Goal: Task Accomplishment & Management: Use online tool/utility

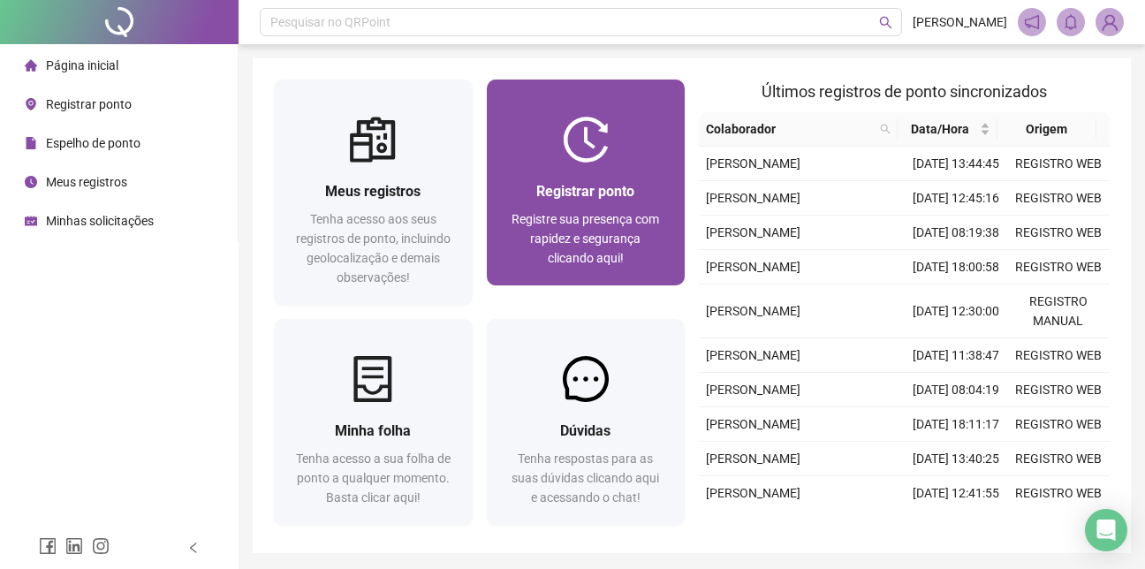
click at [550, 206] on div "Registrar ponto Registre sua presença com rapidez e segurança clicando aqui!" at bounding box center [586, 223] width 156 height 87
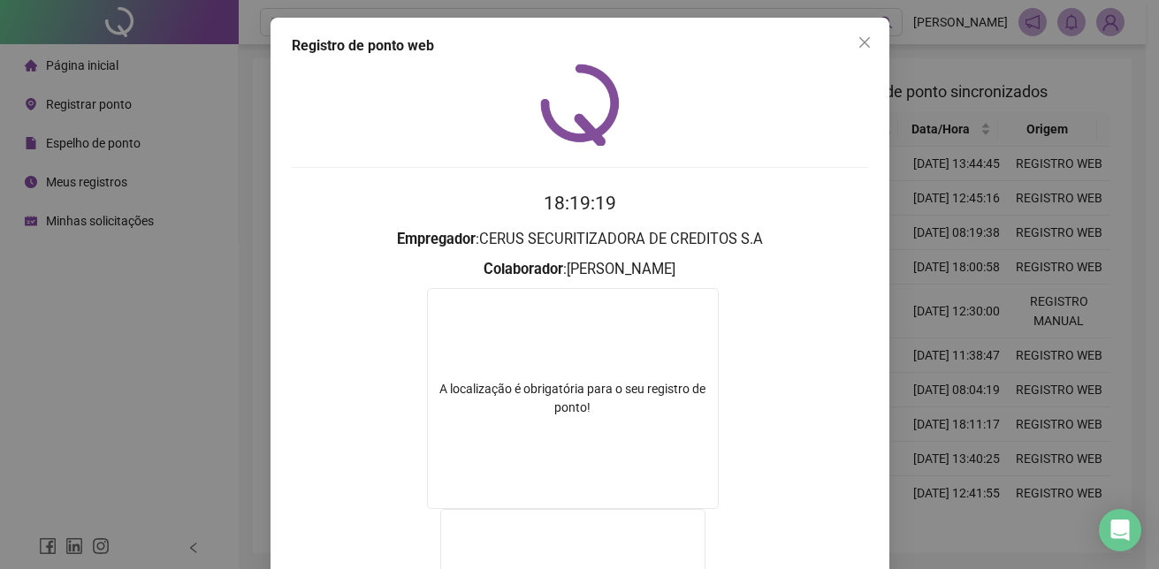
drag, startPoint x: 859, startPoint y: 15, endPoint x: 862, endPoint y: 28, distance: 13.5
click at [860, 19] on div "Registro de ponto web 18:19:19 Empregador : CERUS SECURITIZADORA DE CREDITOS S.…" at bounding box center [579, 284] width 1159 height 569
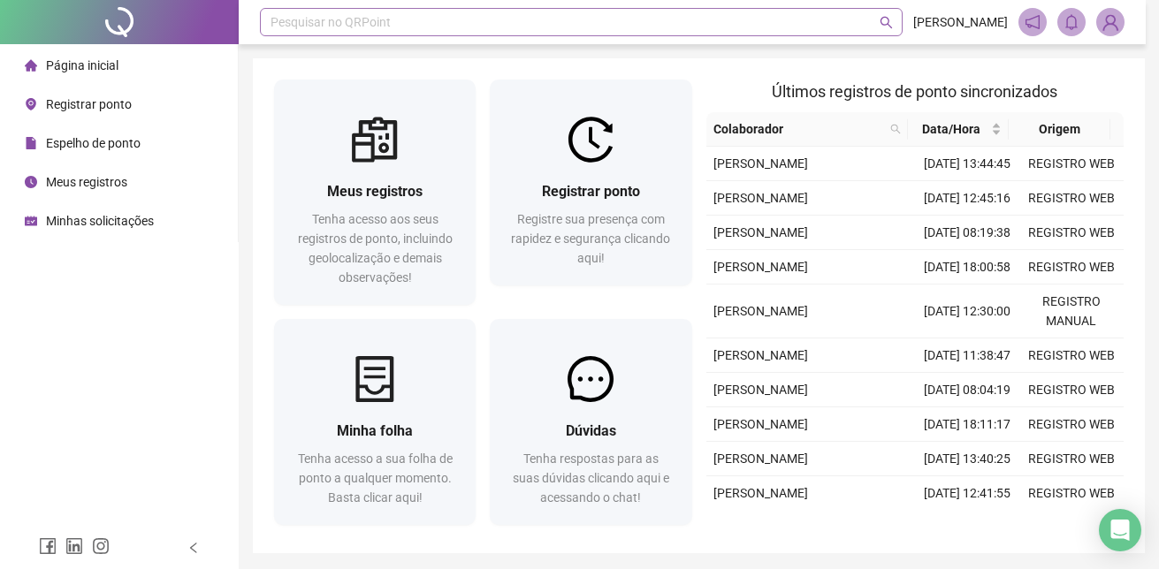
scroll to position [60, 0]
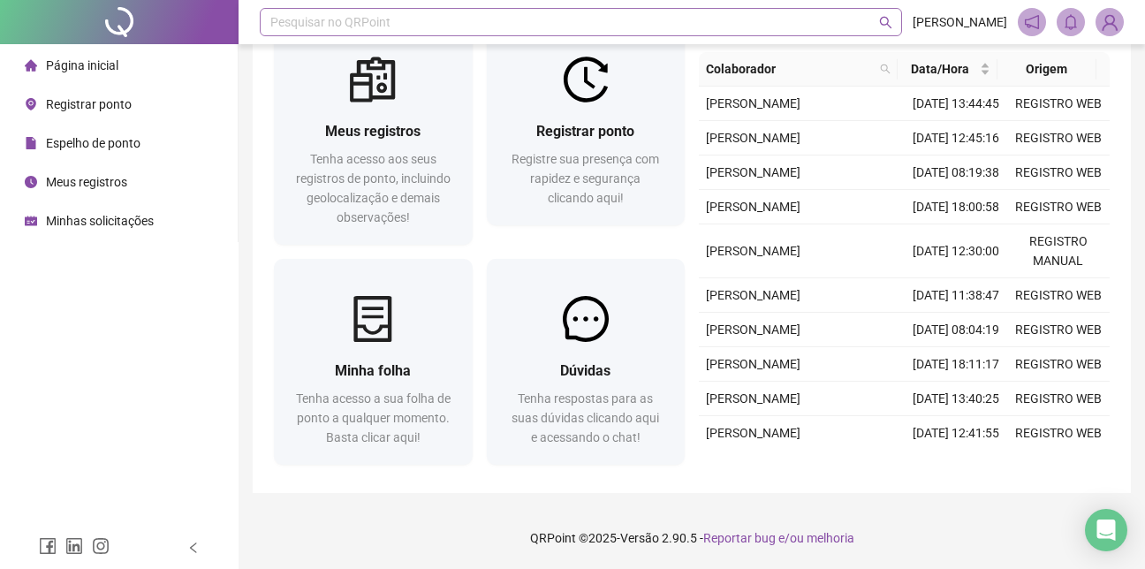
click at [862, 32] on div "Pesquisar no QRPoint" at bounding box center [581, 22] width 642 height 28
click at [476, 76] on div "Meus registros Tenha acesso aos seus registros de ponto, incluindo geolocalizaç…" at bounding box center [373, 135] width 213 height 232
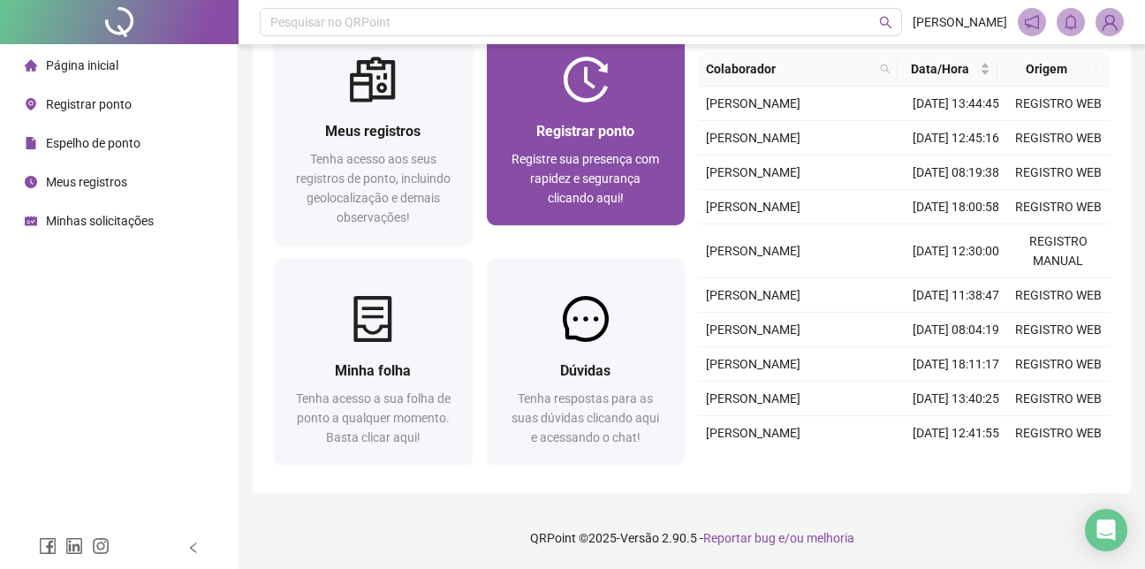
click at [526, 90] on div at bounding box center [586, 80] width 199 height 46
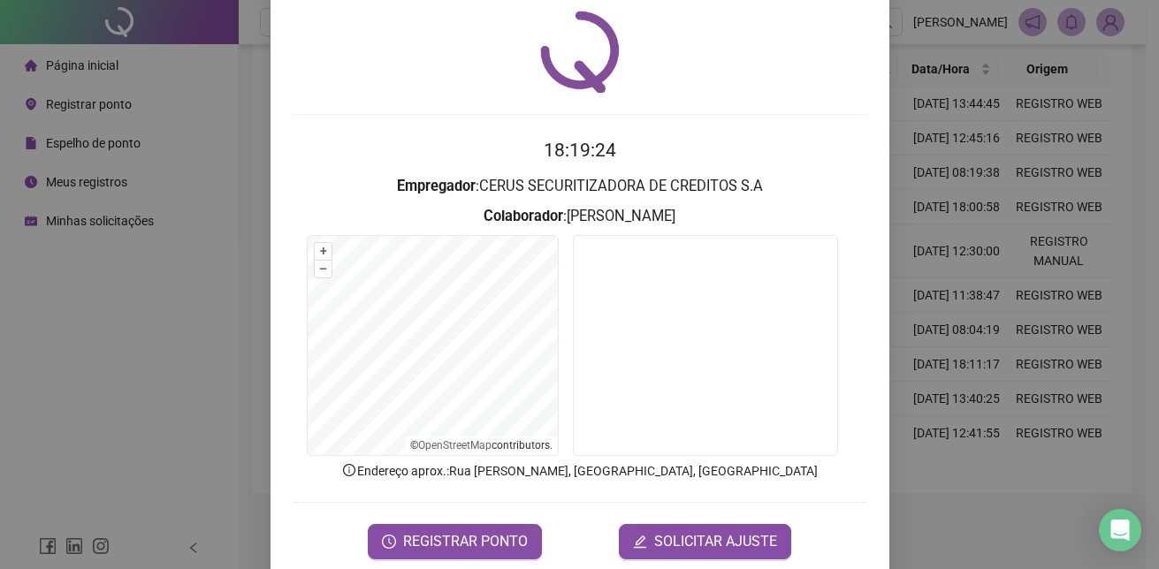
scroll to position [82, 0]
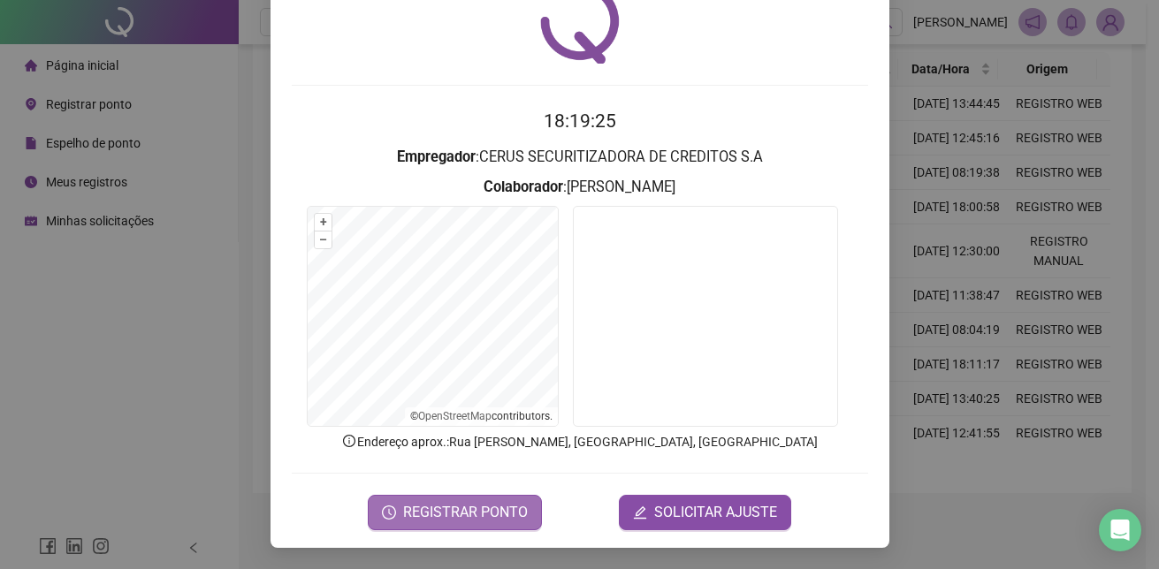
click at [425, 525] on button "REGISTRAR PONTO" at bounding box center [455, 512] width 174 height 35
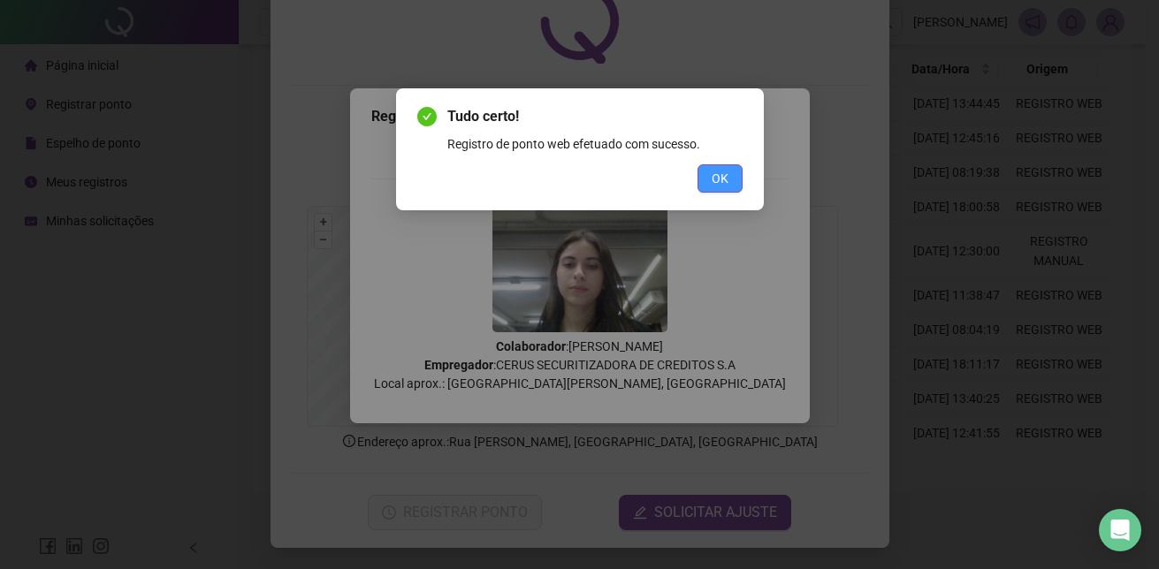
click at [718, 184] on span "OK" at bounding box center [719, 178] width 17 height 19
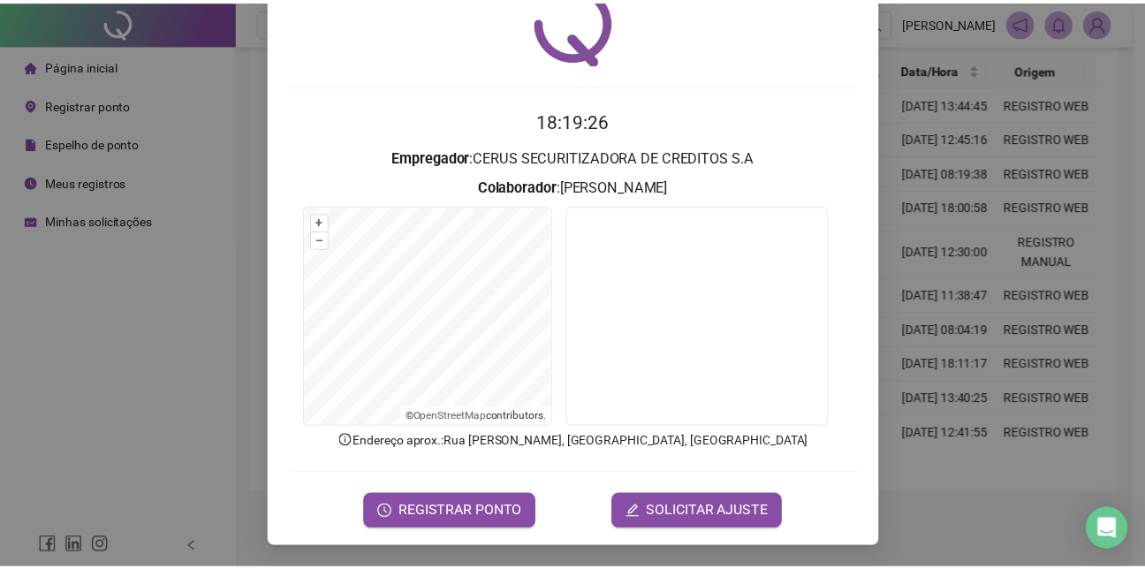
scroll to position [0, 0]
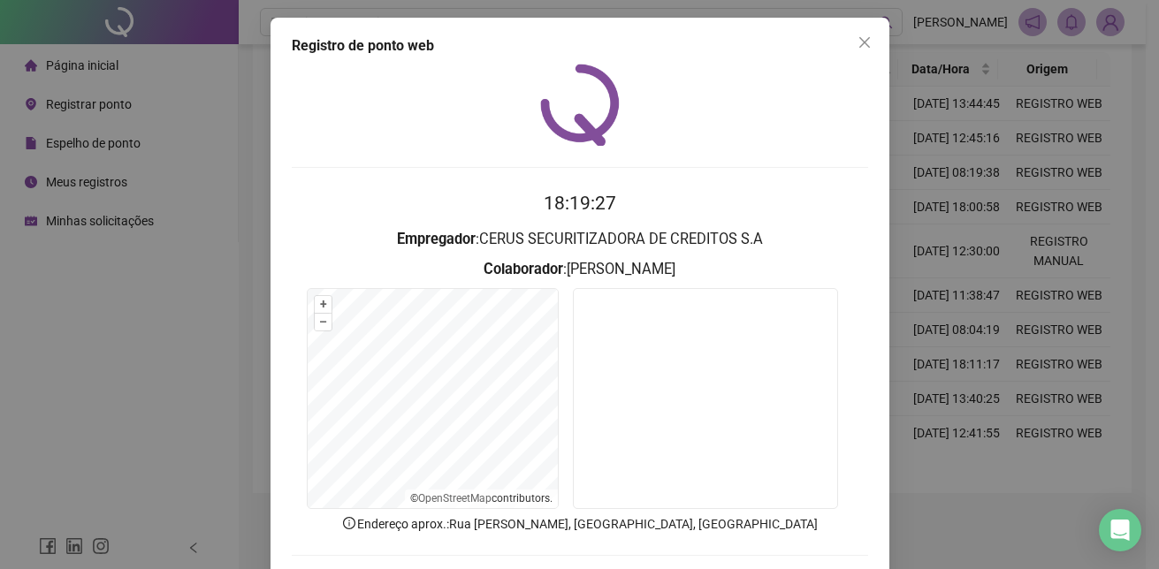
drag, startPoint x: 869, startPoint y: 48, endPoint x: 859, endPoint y: 55, distance: 12.0
click at [866, 49] on button "Close" at bounding box center [864, 42] width 28 height 28
